Goal: Register for event/course

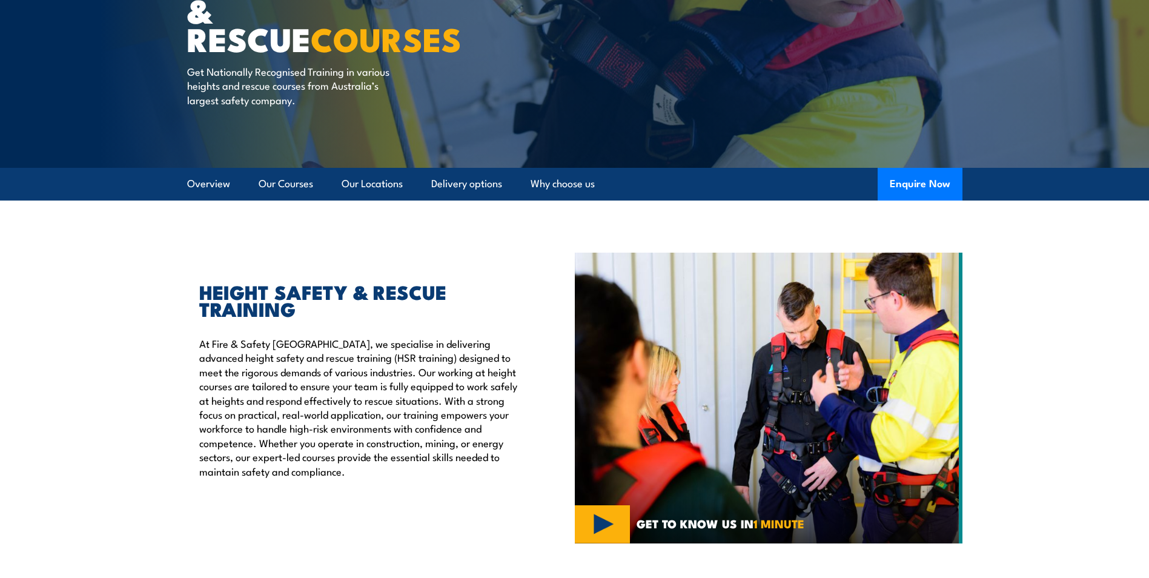
scroll to position [242, 0]
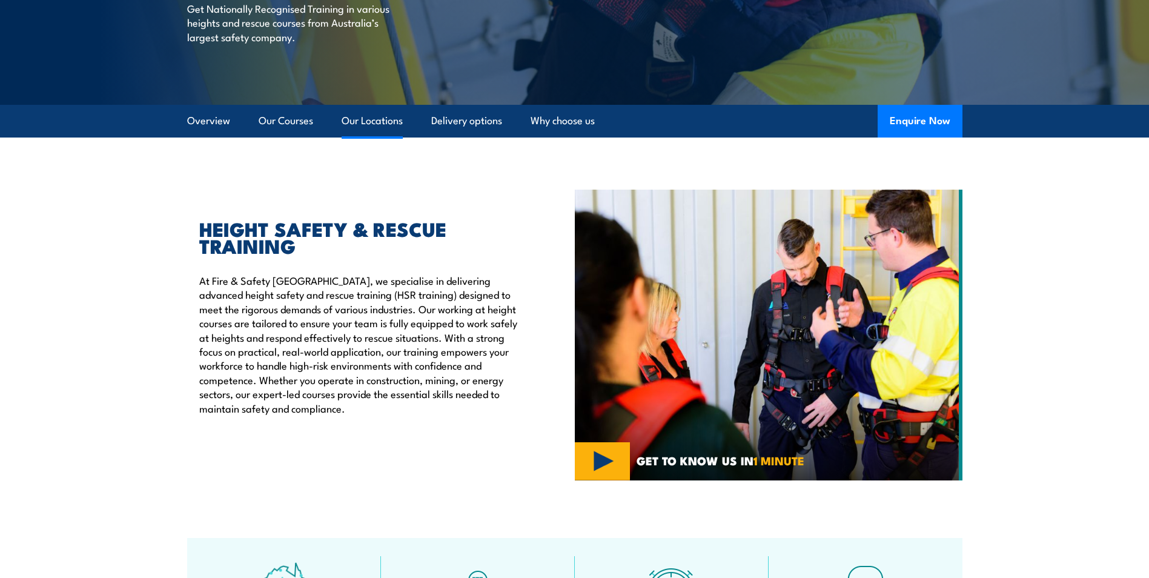
click at [394, 121] on link "Our Locations" at bounding box center [372, 121] width 61 height 32
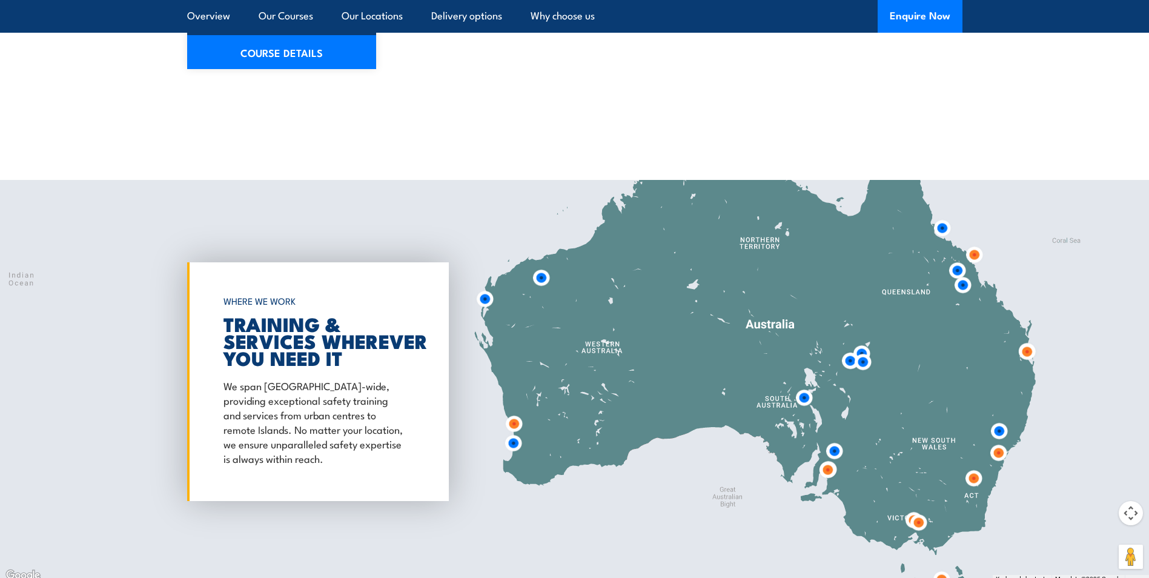
scroll to position [1955, 0]
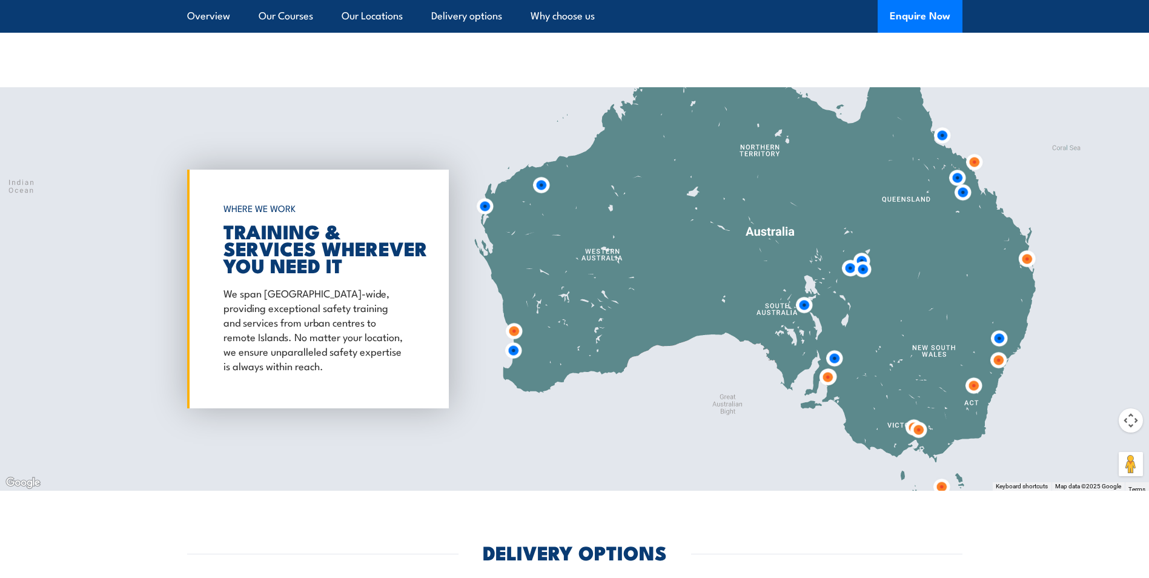
click at [923, 417] on img at bounding box center [919, 430] width 32 height 32
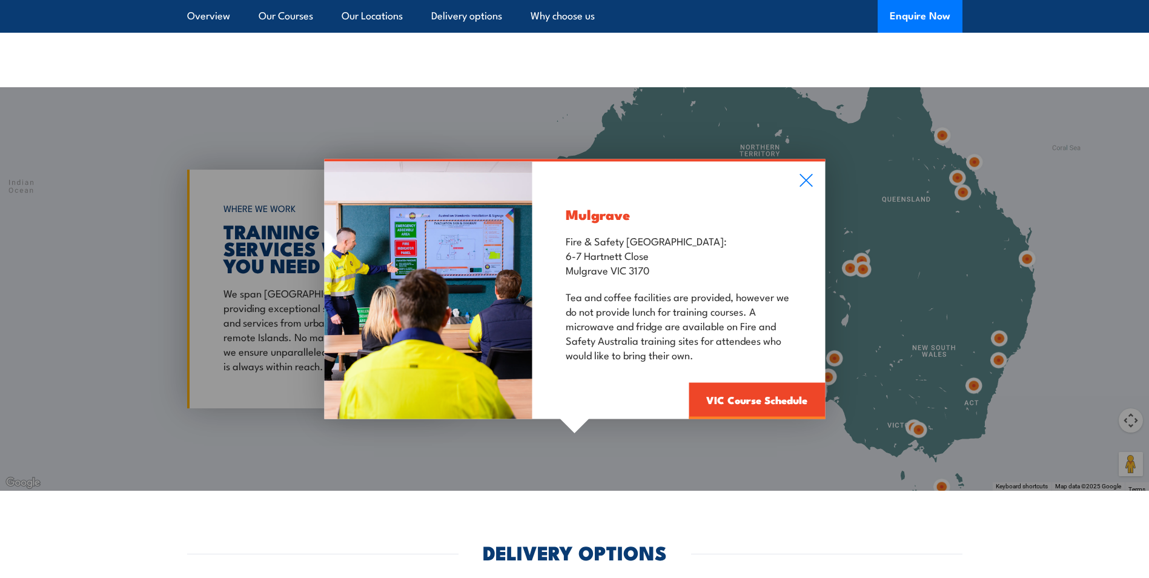
click at [908, 416] on div "Mulgrave Fire & Safety Australia: 6-7 Hartnett Close Mulgrave VIC 3170 Tea and …" at bounding box center [574, 288] width 1149 height 403
drag, startPoint x: 808, startPoint y: 170, endPoint x: 845, endPoint y: 328, distance: 162.4
click at [808, 174] on icon at bounding box center [806, 180] width 14 height 13
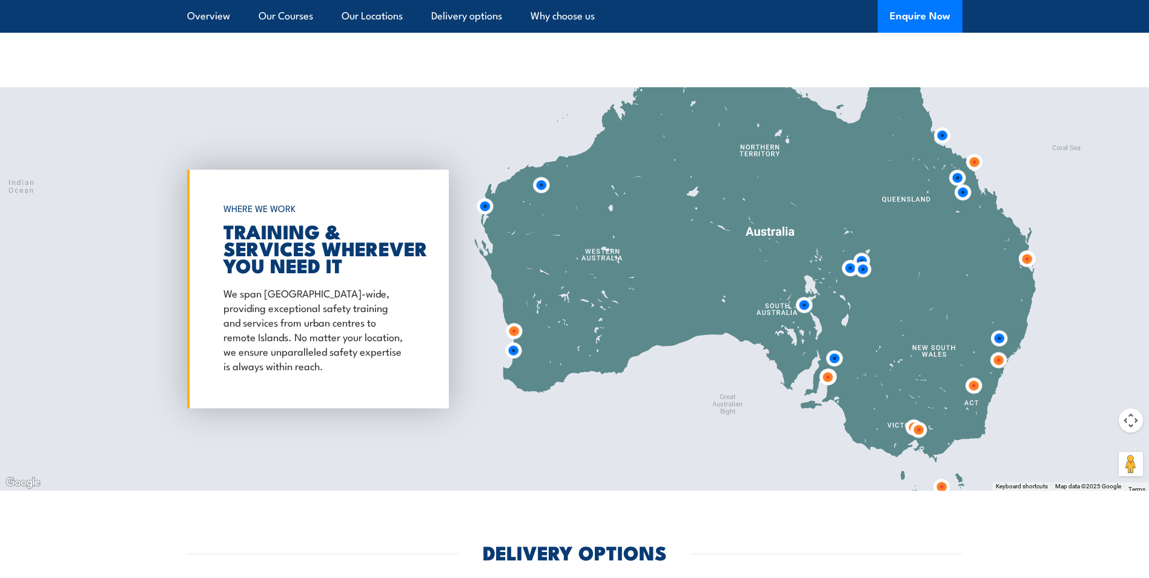
click at [909, 415] on img at bounding box center [919, 430] width 32 height 32
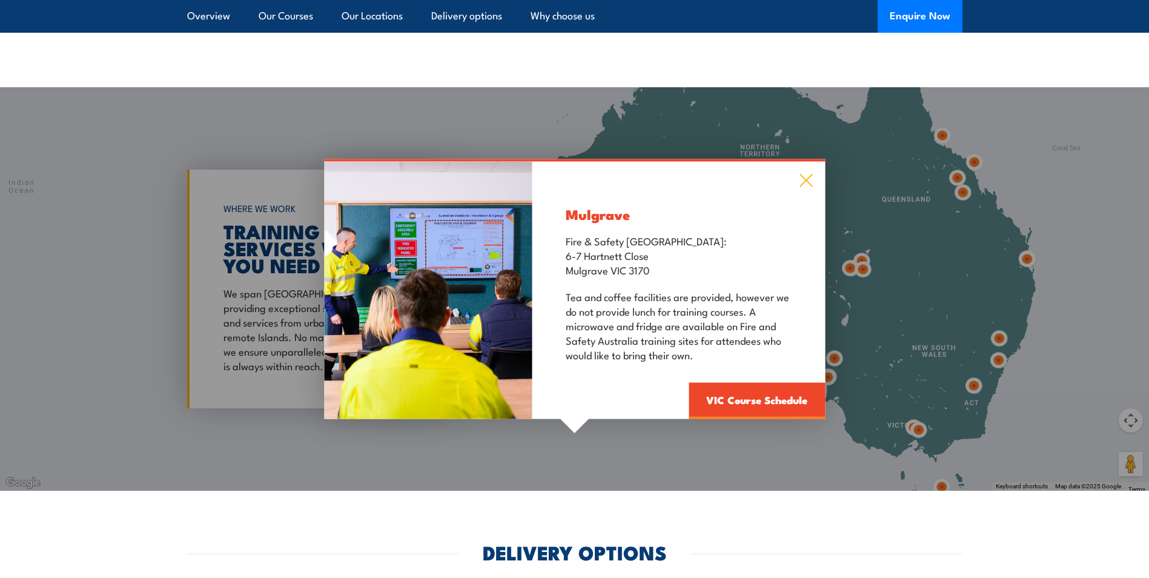
click at [808, 174] on icon at bounding box center [806, 180] width 14 height 13
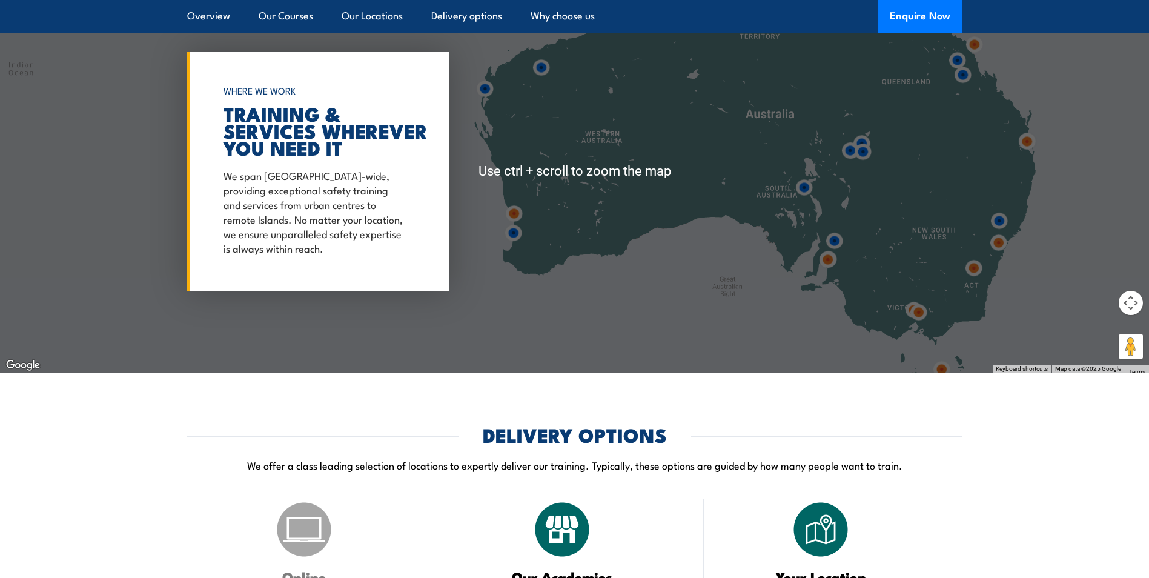
scroll to position [2077, 0]
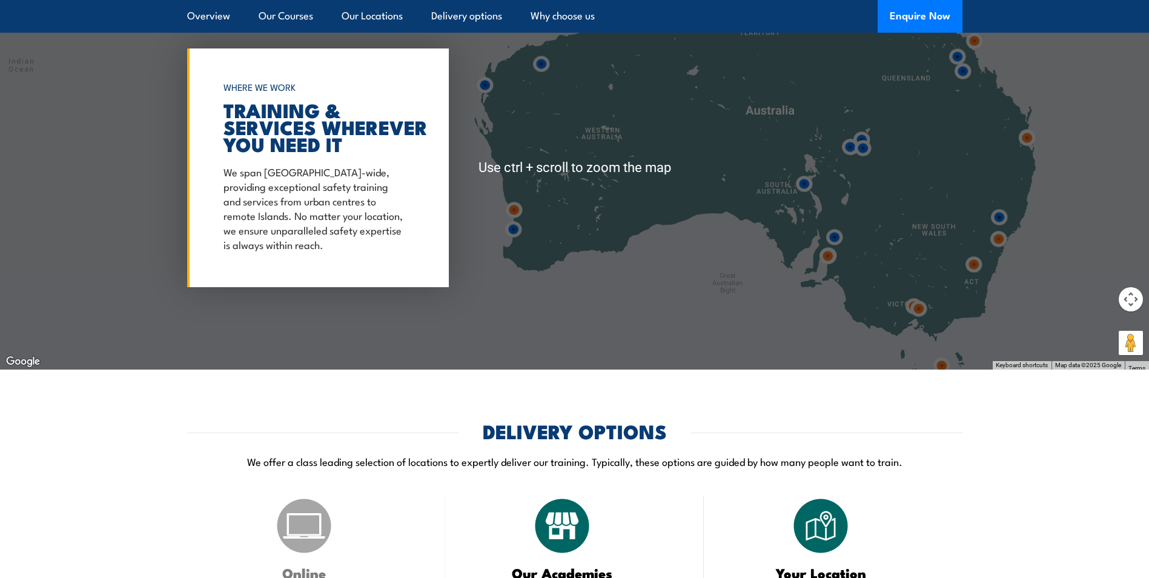
click at [934, 310] on img at bounding box center [919, 309] width 32 height 32
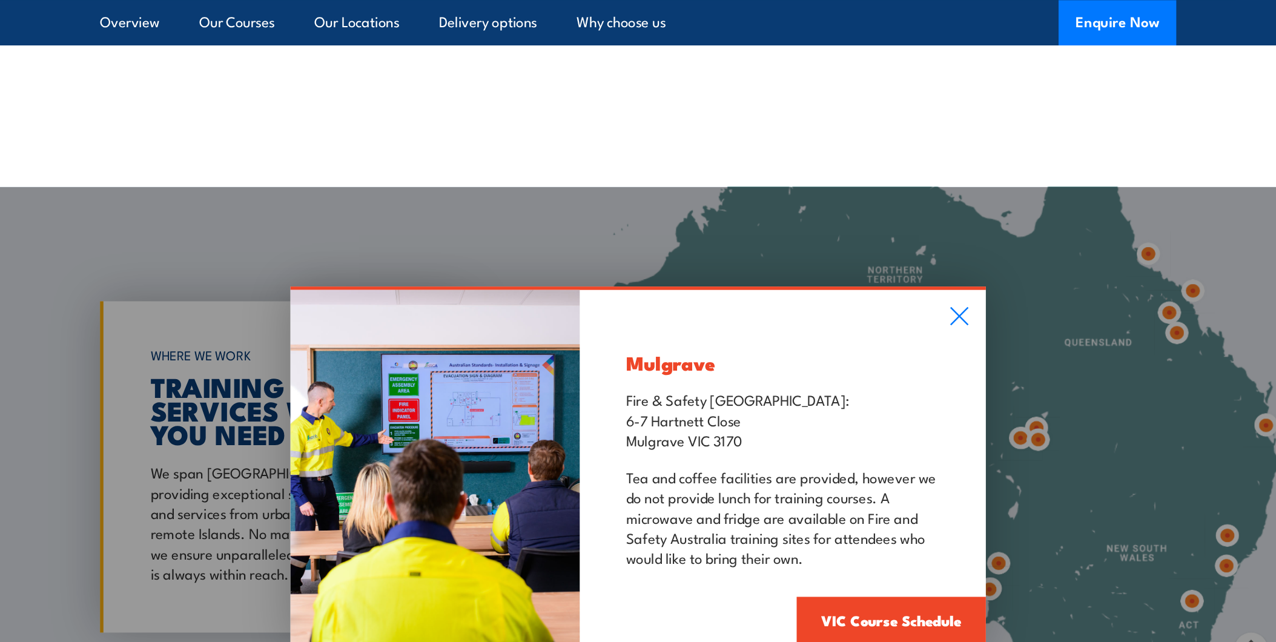
scroll to position [1910, 0]
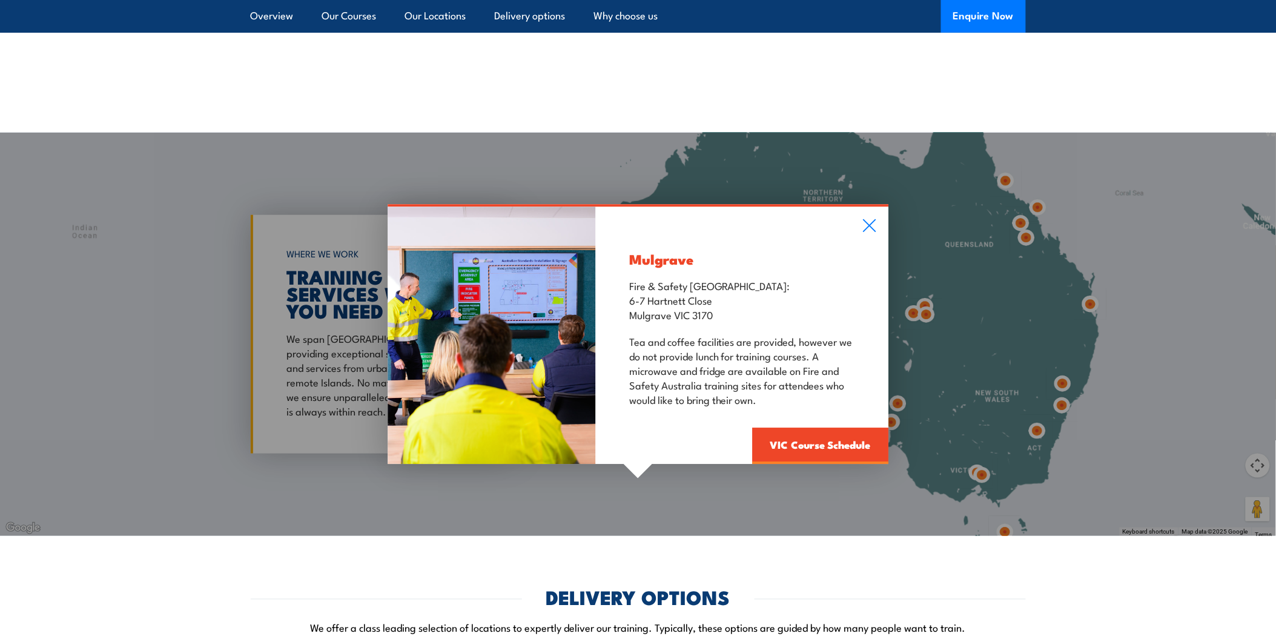
click at [964, 431] on div "Mulgrave Fire & Safety Australia: 6-7 Hartnett Close Mulgrave VIC 3170 Tea and …" at bounding box center [638, 334] width 1276 height 403
click at [871, 207] on div "Mulgrave Fire & Safety Australia: 6-7 Hartnett Close Mulgrave VIC 3170 Tea and …" at bounding box center [742, 335] width 293 height 257
drag, startPoint x: 1225, startPoint y: 446, endPoint x: 1239, endPoint y: 447, distance: 13.9
click at [1149, 446] on div "Mulgrave Fire & Safety Australia: 6-7 Hartnett Close Mulgrave VIC 3170 Tea and …" at bounding box center [638, 334] width 1276 height 403
click at [1149, 448] on div "Mulgrave Fire & Safety Australia: 6-7 Hartnett Close Mulgrave VIC 3170 Tea and …" at bounding box center [638, 334] width 1276 height 403
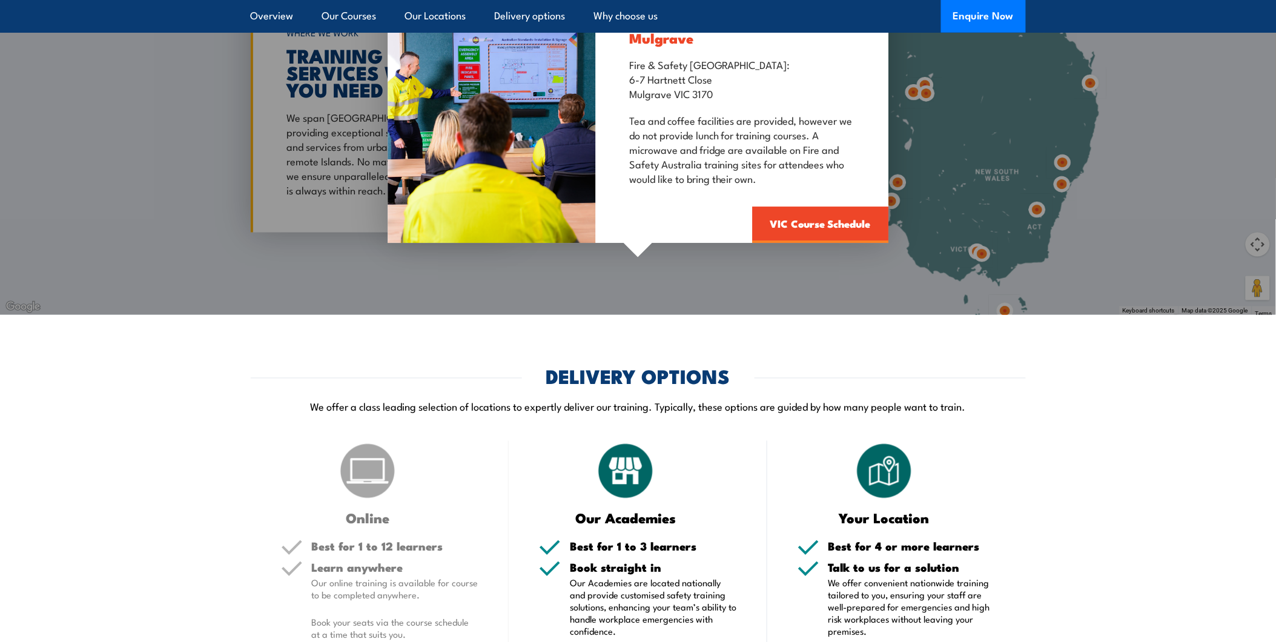
scroll to position [2314, 0]
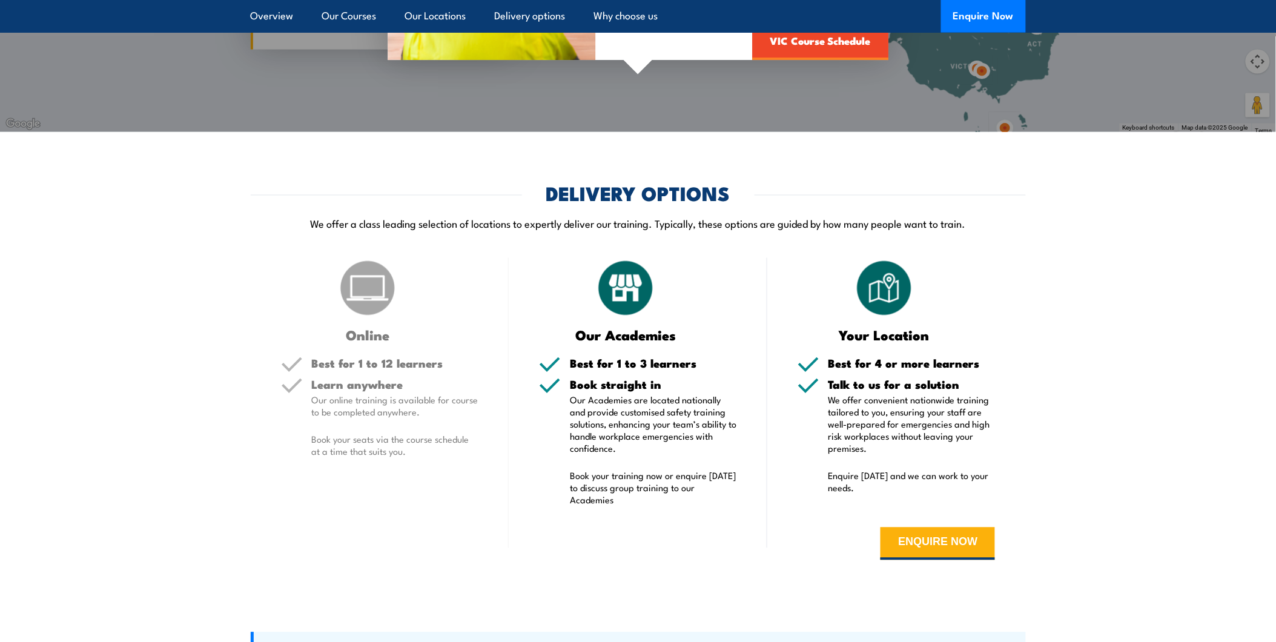
click at [871, 359] on div "Best for 4 or more learners" at bounding box center [912, 368] width 167 height 21
click at [877, 358] on h5 "Best for 4 or more learners" at bounding box center [912, 364] width 167 height 12
click at [956, 359] on h5 "Best for 4 or more learners" at bounding box center [912, 364] width 167 height 12
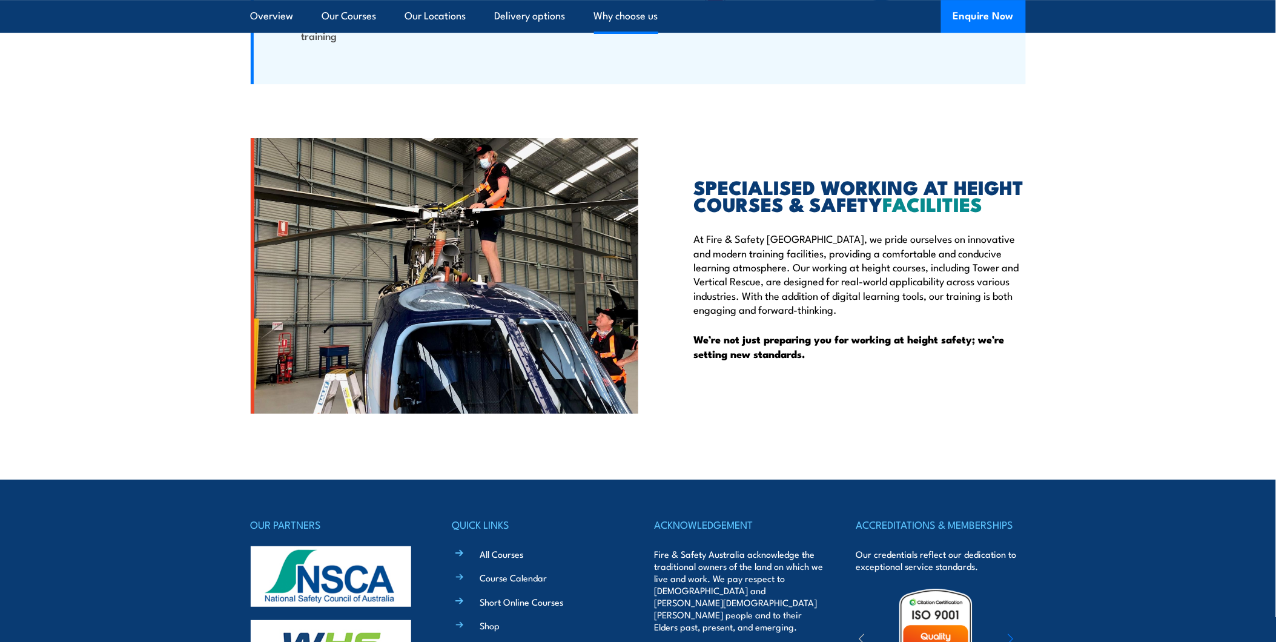
scroll to position [3256, 0]
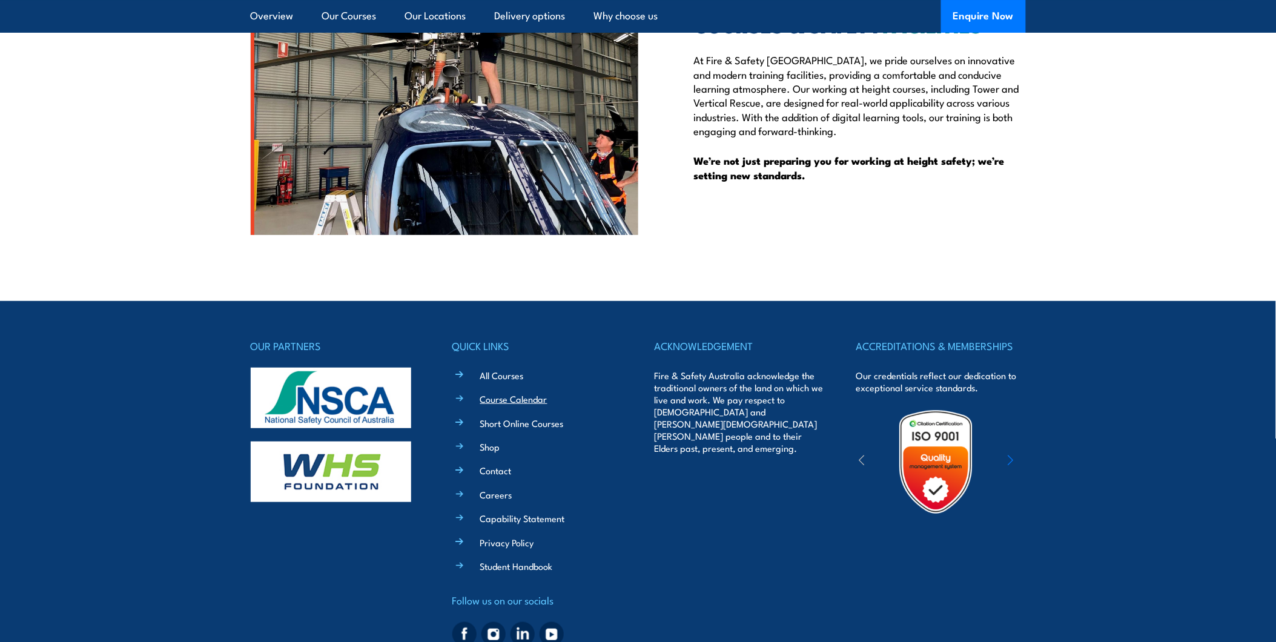
click at [535, 393] on link "Course Calendar" at bounding box center [513, 399] width 67 height 13
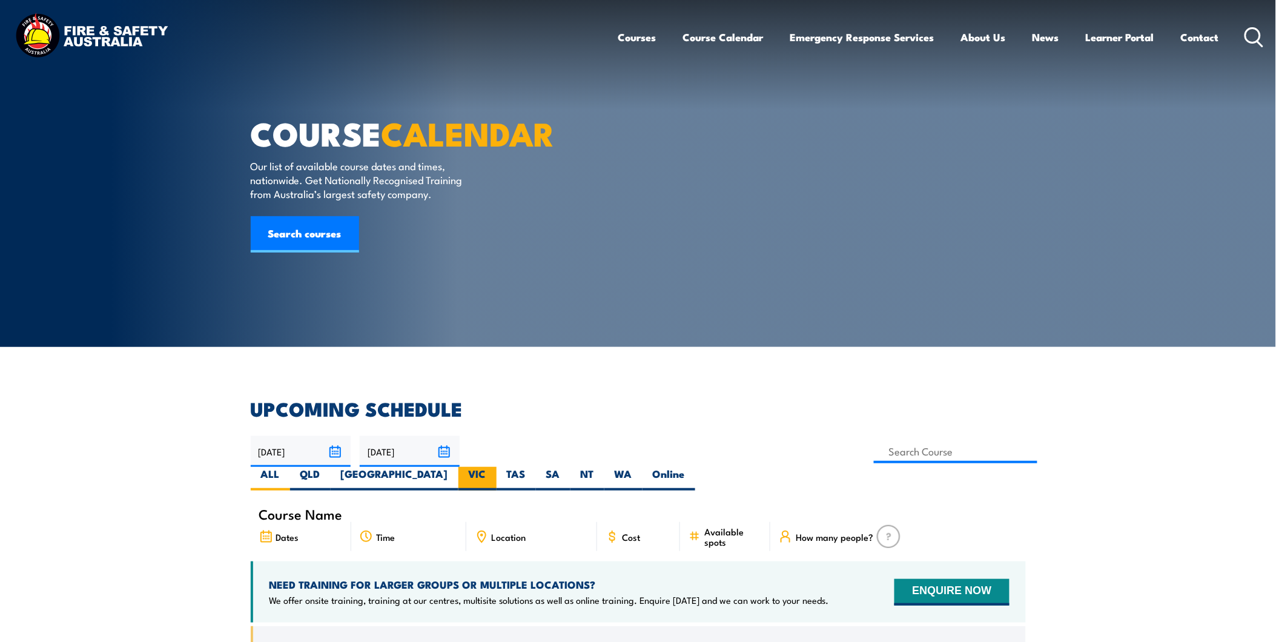
click at [497, 467] on label "VIC" at bounding box center [478, 479] width 38 height 24
click at [494, 467] on input "VIC" at bounding box center [490, 471] width 8 height 8
radio input "true"
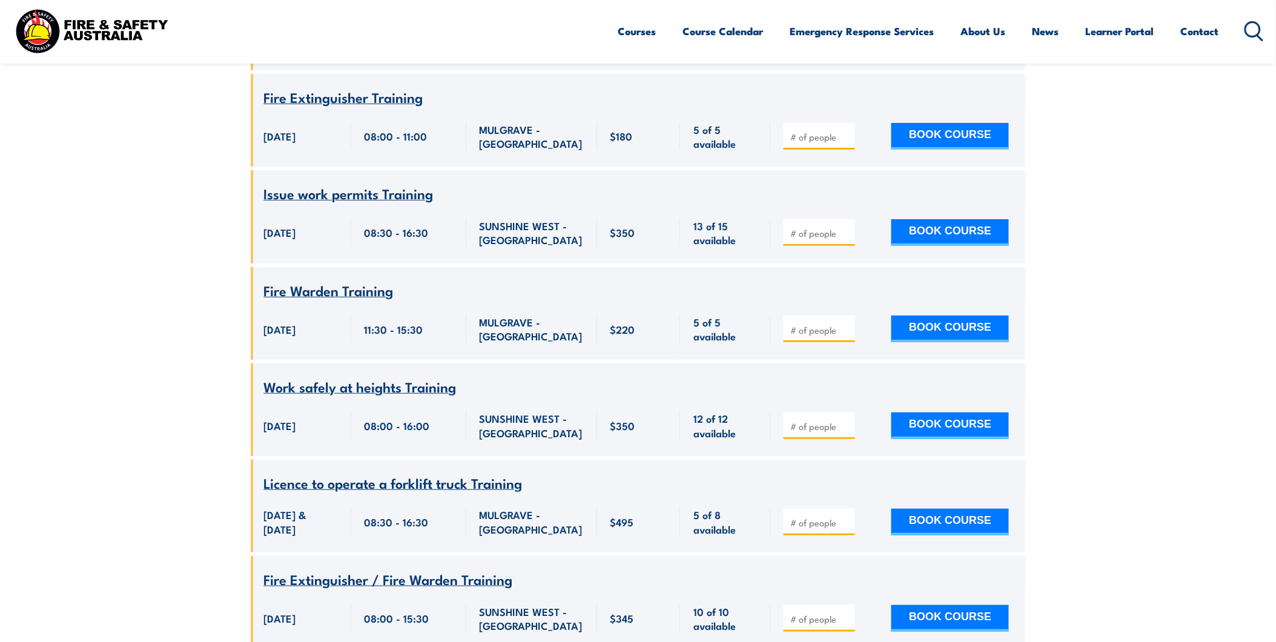
scroll to position [3294, 0]
